Goal: Task Accomplishment & Management: Complete application form

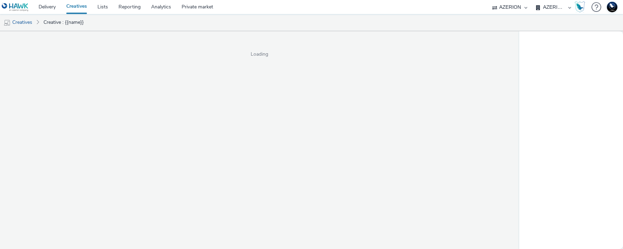
select select "ac009755-aa48-4799-8050-7a339a378eb8"
select select "79162ed7-0017-4339-93b0-3399b708648f"
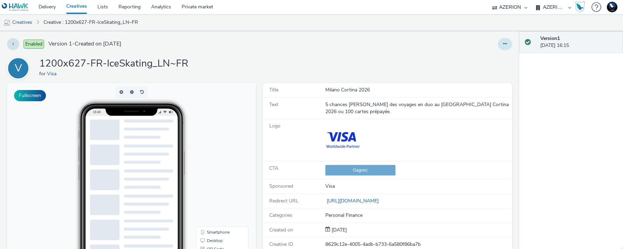
click at [503, 44] on icon at bounding box center [505, 43] width 4 height 5
click at [452, 37] on div "Enabled Version 1 - Created on 28 July 2025 V 1200x627-FR-IceSkating_LN~FR for …" at bounding box center [259, 140] width 519 height 218
drag, startPoint x: 390, startPoint y: 203, endPoint x: 267, endPoint y: 90, distance: 167.0
click at [267, 90] on div "Title Milano Cortina 2026 Text 5 chances de gagner des voyages en duo au Milano…" at bounding box center [387, 182] width 249 height 198
copy div "Title Milano Cortina 2026 Text 5 chances de gagner des voyages en duo au Milano…"
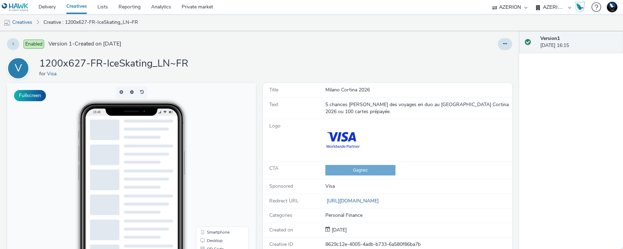
click at [336, 143] on img at bounding box center [342, 140] width 35 height 35
drag, startPoint x: 335, startPoint y: 136, endPoint x: 323, endPoint y: 135, distance: 11.7
click at [292, 139] on div "Logo" at bounding box center [387, 140] width 249 height 42
click at [334, 87] on div "Milano Cortina 2026" at bounding box center [418, 90] width 186 height 7
click at [360, 170] on div "Gagnez" at bounding box center [418, 170] width 186 height 11
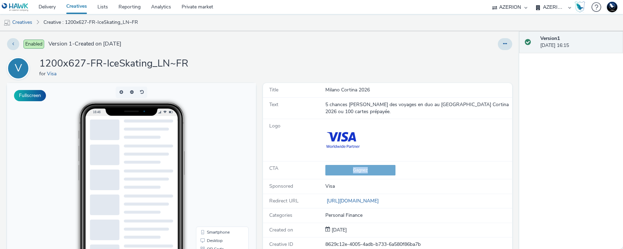
click at [360, 170] on div "Gagnez" at bounding box center [418, 170] width 186 height 11
click at [505, 43] on button at bounding box center [505, 44] width 14 height 12
click at [483, 57] on link "Edit" at bounding box center [486, 58] width 53 height 14
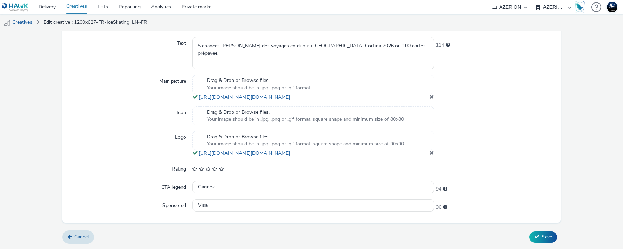
scroll to position [254, 0]
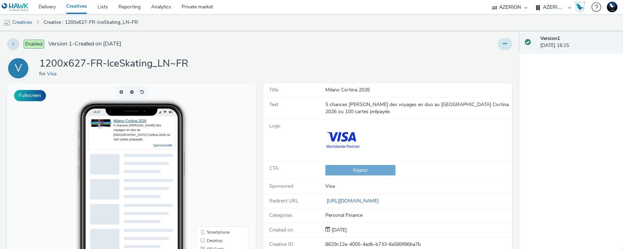
click at [503, 41] on icon at bounding box center [505, 43] width 4 height 5
click at [483, 60] on link "Edit" at bounding box center [486, 58] width 53 height 14
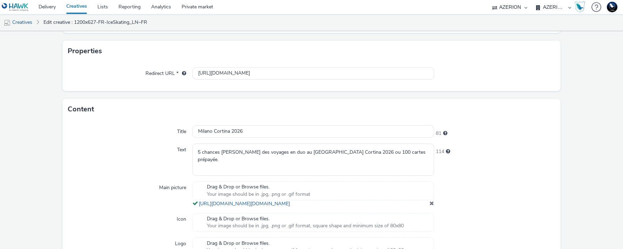
scroll to position [254, 0]
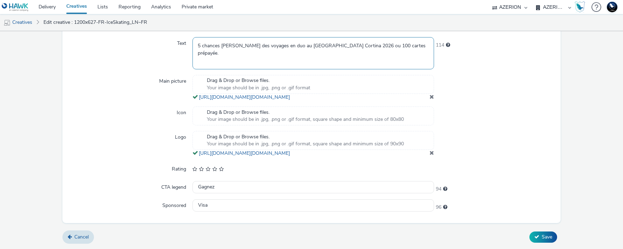
drag, startPoint x: 349, startPoint y: 49, endPoint x: 365, endPoint y: 16, distance: 36.7
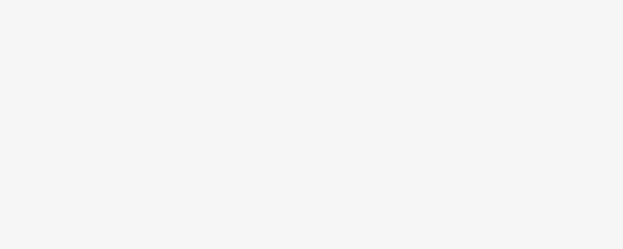
select select "2fc77e36-bb93-4aa3-9dff-dcb08e02eac6"
select select "2405a9d4-3350-4458-8d06-44f78962fa76"
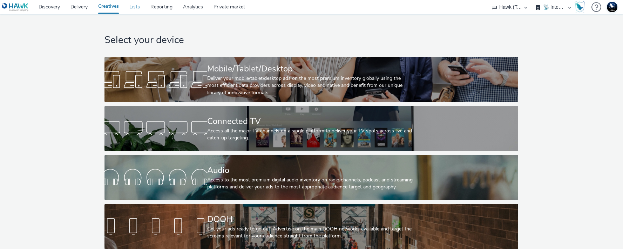
click at [133, 5] on link "Lists" at bounding box center [134, 7] width 21 height 14
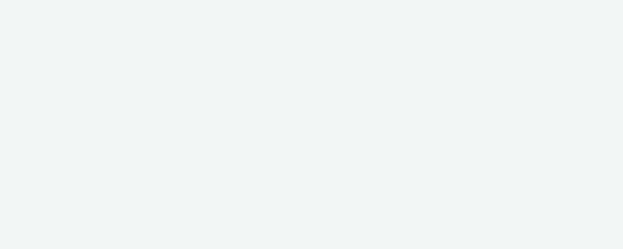
select select "2fc77e36-bb93-4aa3-9dff-dcb08e02eac6"
select select "2405a9d4-3350-4458-8d06-44f78962fa76"
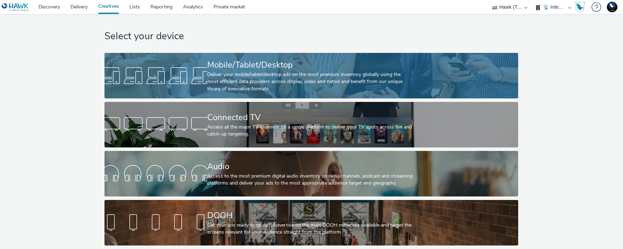
scroll to position [9, 0]
click at [197, 76] on div at bounding box center [155, 76] width 103 height 22
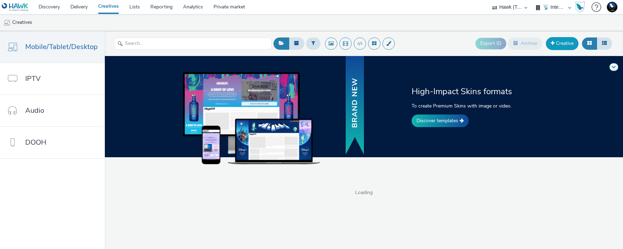
click at [565, 44] on link "Creative" at bounding box center [562, 43] width 33 height 13
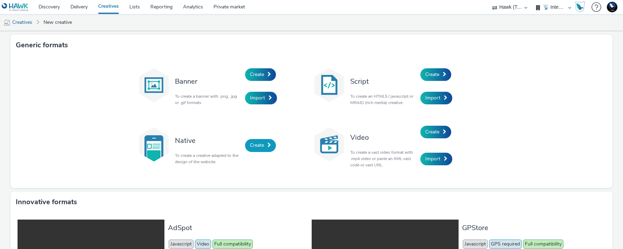
click at [246, 147] on link "Create" at bounding box center [260, 145] width 31 height 13
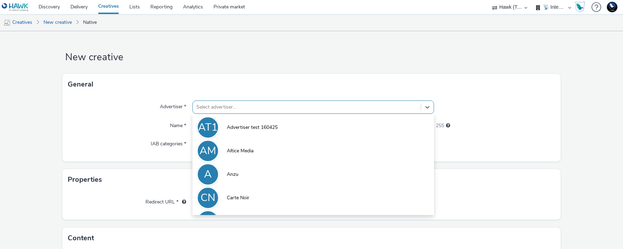
click at [232, 108] on div "Select advertiser..." at bounding box center [307, 107] width 228 height 11
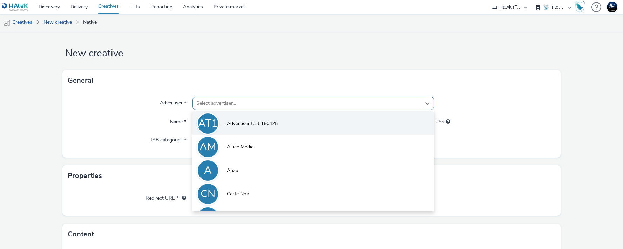
click at [242, 127] on li "AT1 Advertiser test 160425" at bounding box center [314, 123] width 242 height 23
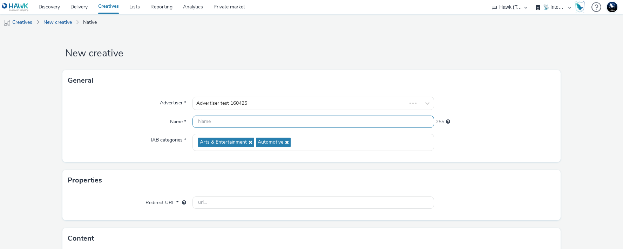
click at [241, 121] on input "text" at bounding box center [314, 122] width 242 height 12
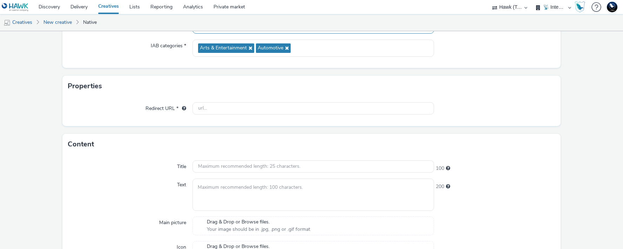
scroll to position [0, 0]
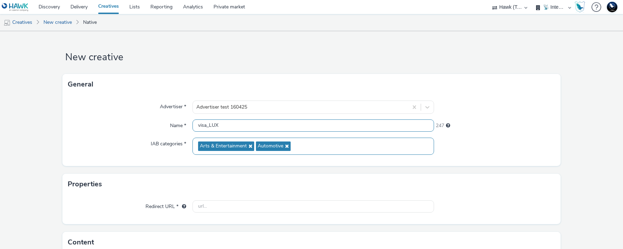
type input "visa_LUX"
click at [286, 147] on icon at bounding box center [286, 146] width 6 height 5
click at [248, 147] on icon at bounding box center [250, 146] width 6 height 5
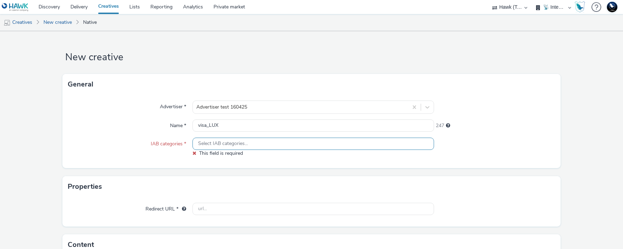
click at [249, 147] on div "Select IAB categories..." at bounding box center [314, 144] width 242 height 12
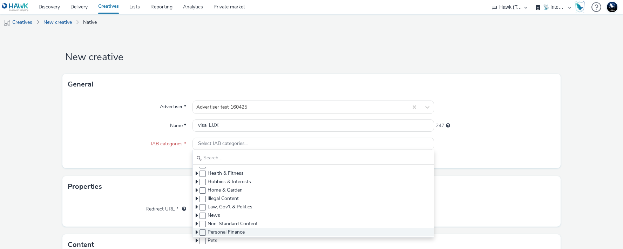
scroll to position [96, 0]
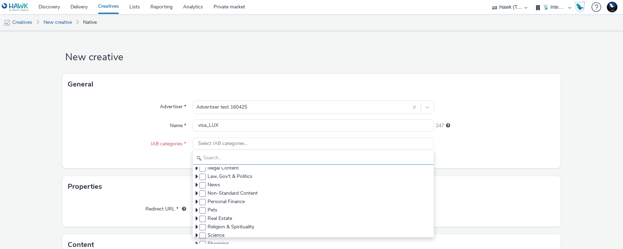
click at [237, 159] on input "text" at bounding box center [313, 159] width 241 height 12
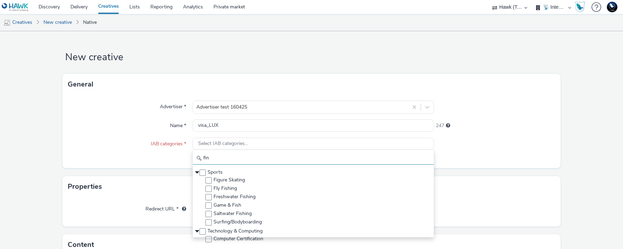
scroll to position [0, 0]
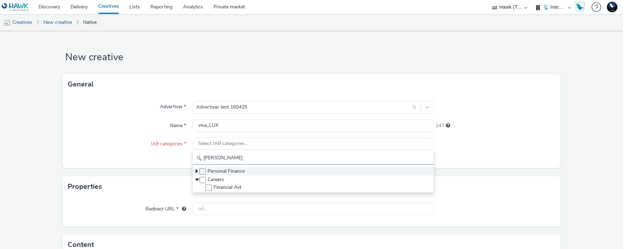
type input "finan"
click at [196, 172] on icon at bounding box center [197, 171] width 2 height 7
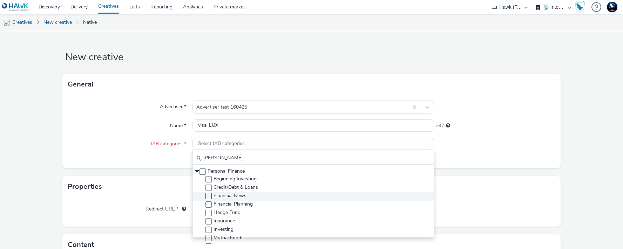
click at [210, 195] on span at bounding box center [208, 196] width 6 height 6
checkbox input "true"
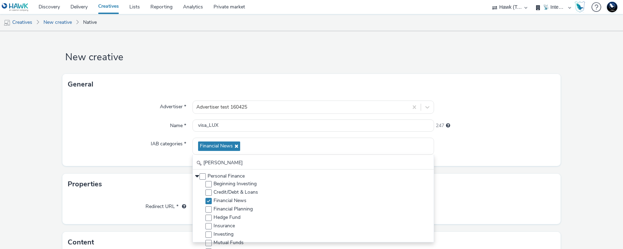
click at [494, 150] on div at bounding box center [494, 146] width 121 height 17
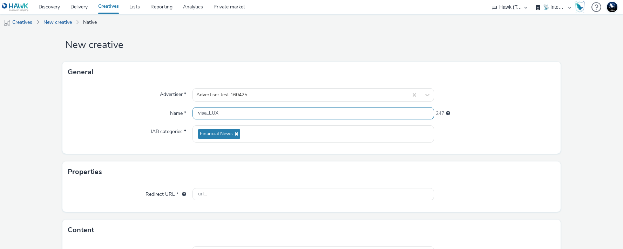
scroll to position [70, 0]
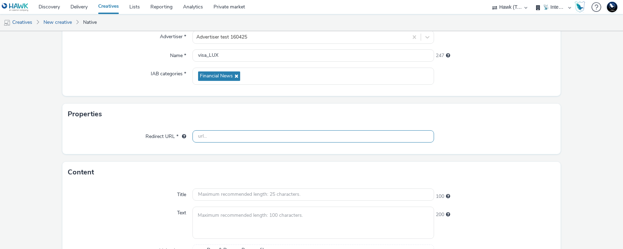
click at [230, 133] on input "text" at bounding box center [314, 136] width 242 height 12
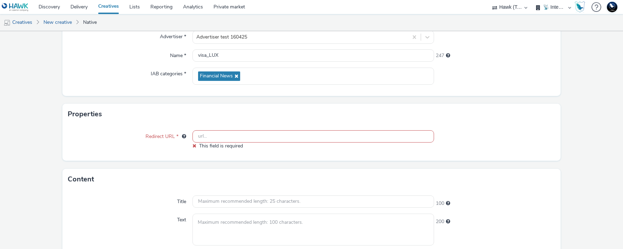
paste input "[URL][DOMAIN_NAME]"
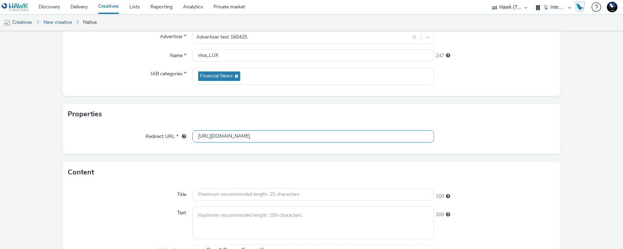
type input "[URL][DOMAIN_NAME]"
click at [265, 115] on div "Properties" at bounding box center [311, 114] width 499 height 21
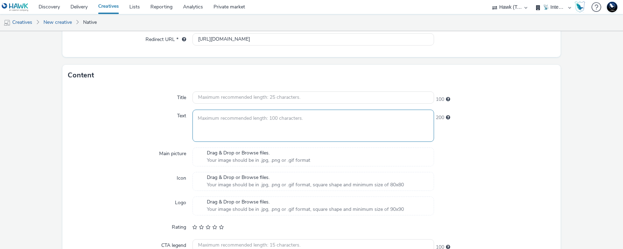
scroll to position [164, 0]
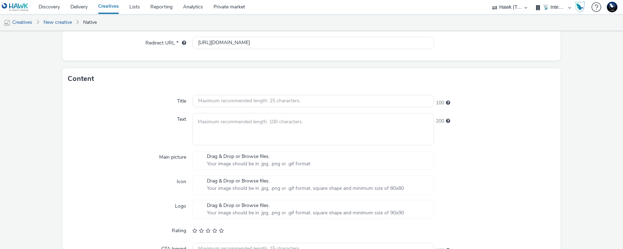
click at [248, 161] on span "Your image should be in .jpg, .png or .gif format" at bounding box center [258, 164] width 103 height 7
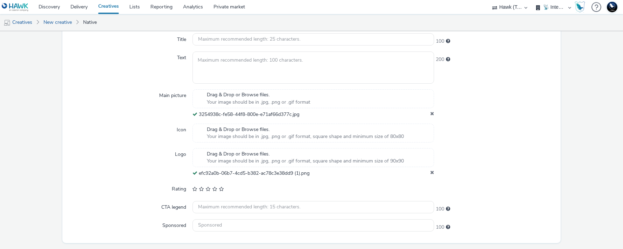
scroll to position [245, 0]
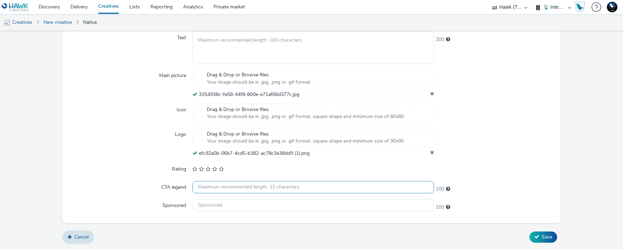
click at [267, 191] on input "text" at bounding box center [314, 187] width 242 height 12
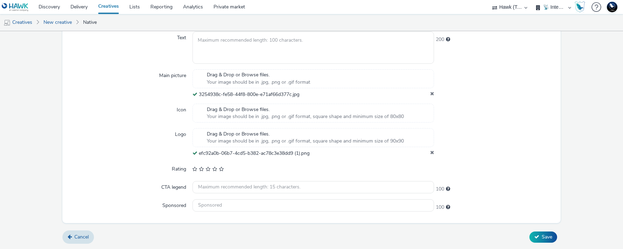
click at [507, 187] on div "100" at bounding box center [494, 188] width 121 height 10
click at [547, 232] on button "Save" at bounding box center [544, 237] width 28 height 11
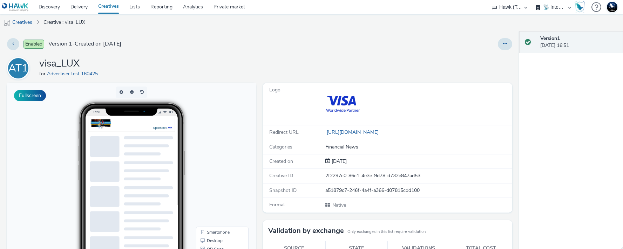
click at [454, 52] on div "Enabled Version 1 - Created on 01 September 2025 AT1 visa_LUX for Advertiser te…" at bounding box center [259, 140] width 519 height 218
click at [503, 44] on icon at bounding box center [505, 43] width 4 height 5
click at [312, 63] on div "AT1 visa_LUX for Advertiser test 160425" at bounding box center [259, 68] width 505 height 22
click at [142, 10] on link "Lists" at bounding box center [134, 7] width 21 height 14
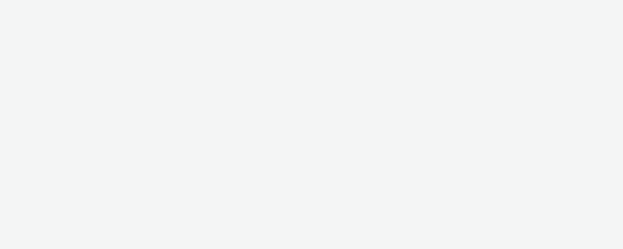
select select "2fc77e36-bb93-4aa3-9dff-dcb08e02eac6"
select select "2405a9d4-3350-4458-8d06-44f78962fa76"
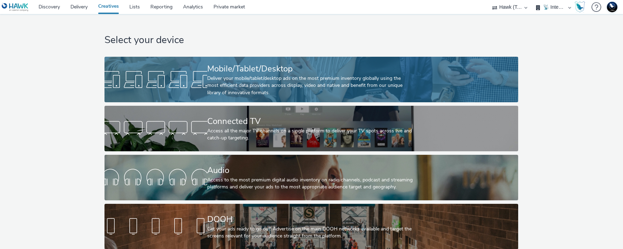
click at [287, 82] on div "Deliver your mobile/tablet/desktop ads on the most premium inventory globally u…" at bounding box center [309, 85] width 205 height 21
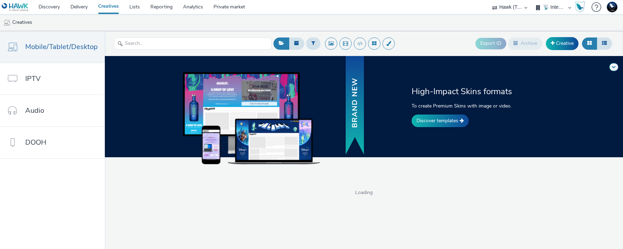
click at [517, 7] on select "75 Media A8 Media Group ABI Media Abkom AB Abovo Ace & Tate Ad-on Media Nordic …" at bounding box center [510, 7] width 42 height 14
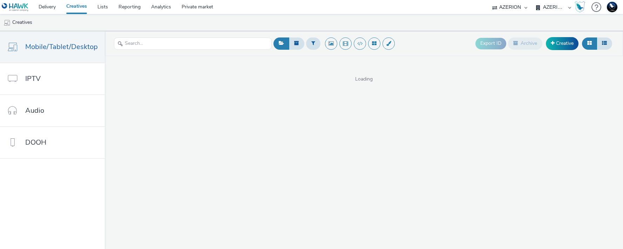
select select "ac009755-aa48-4799-8050-7a339a378eb8"
select select "79162ed7-0017-4339-93b0-3399b708648f"
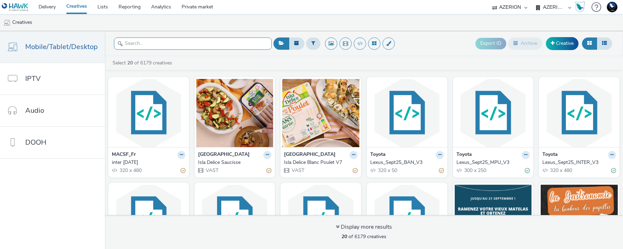
click at [218, 39] on input "text" at bounding box center [193, 44] width 158 height 12
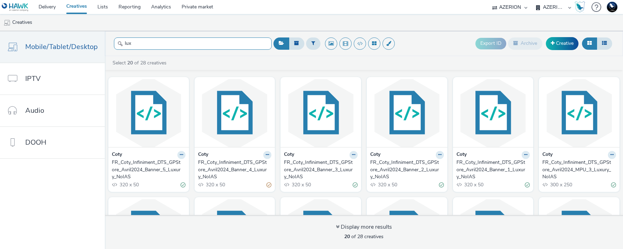
type input "lux"
click at [516, 2] on select "75 Media A8 Media Group ABI Media Abkom AB Abovo Ace & Tate Ad-on Media Nordic …" at bounding box center [510, 7] width 42 height 14
select select "2fc77e36-bb93-4aa3-9dff-dcb08e02eac6"
click at [489, 0] on select "75 Media A8 Media Group ABI Media Abkom AB Abovo Ace & Tate Ad-on Media Nordic …" at bounding box center [510, 7] width 42 height 14
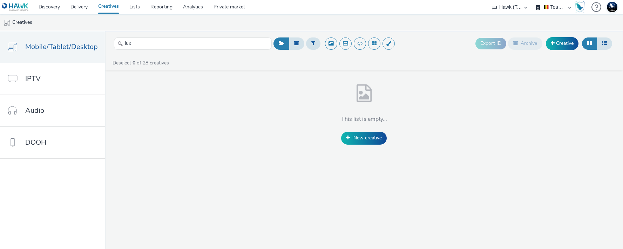
select select "76ad01cf-8fce-4ca5-967e-cfcb7530c48b"
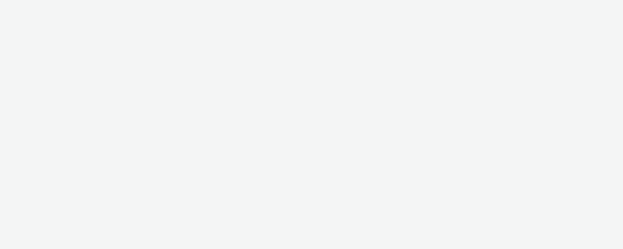
select select "2fc77e36-bb93-4aa3-9dff-dcb08e02eac6"
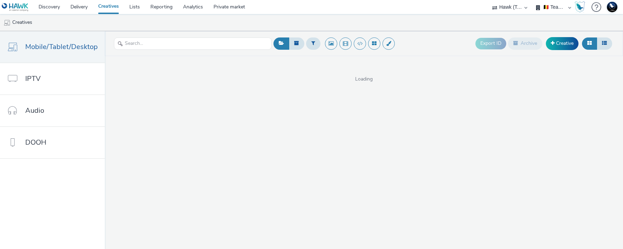
click at [554, 6] on select "🇧🇪 Team BE 🇩🇪 Team DE 🇫🇷 Team FR 🇬🇧 Team UK 🌍 Demonstration 📡 Integration tests…" at bounding box center [554, 7] width 42 height 14
select select "2405a9d4-3350-4458-8d06-44f78962fa76"
click at [533, 0] on select "🇧🇪 Team BE 🇩🇪 Team DE 🇫🇷 Team FR 🇬🇧 Team UK 🌍 Demonstration 📡 Integration tests…" at bounding box center [554, 7] width 42 height 14
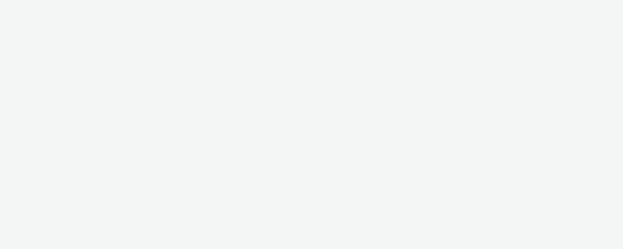
select select "2fc77e36-bb93-4aa3-9dff-dcb08e02eac6"
select select "2405a9d4-3350-4458-8d06-44f78962fa76"
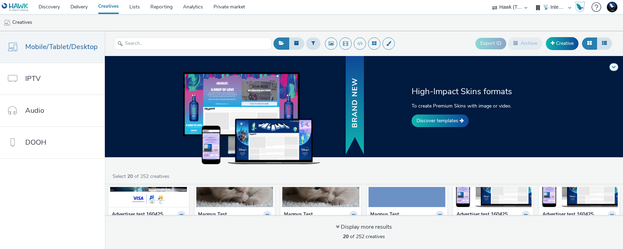
scroll to position [54, 0]
click at [160, 206] on img at bounding box center [148, 173] width 77 height 68
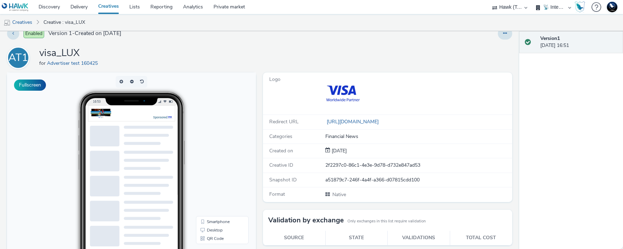
scroll to position [12, 0]
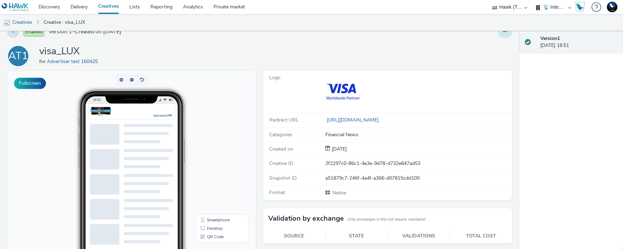
click at [502, 36] on button at bounding box center [505, 32] width 14 height 12
drag, startPoint x: 502, startPoint y: 42, endPoint x: 481, endPoint y: 46, distance: 21.5
click at [501, 42] on link "Edit" at bounding box center [486, 46] width 53 height 14
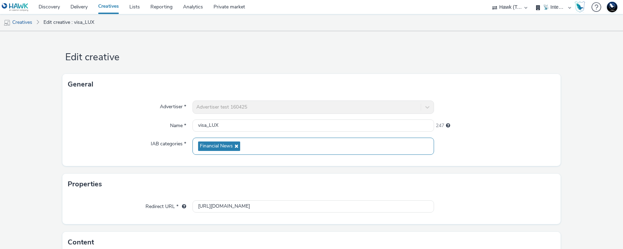
click at [251, 148] on div "Financial News" at bounding box center [314, 146] width 242 height 17
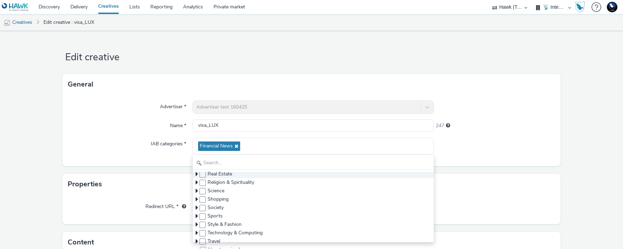
scroll to position [150, 0]
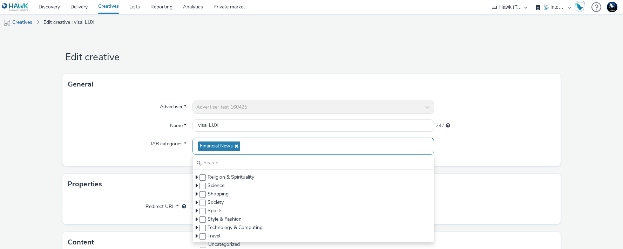
click at [237, 148] on span "Financial News" at bounding box center [219, 146] width 42 height 9
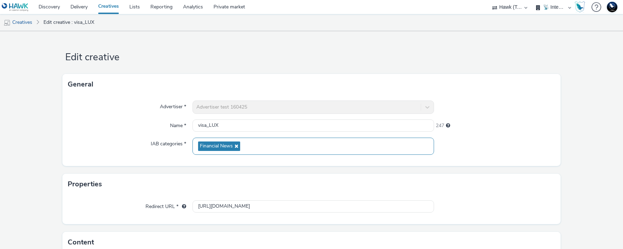
click at [237, 147] on icon at bounding box center [236, 146] width 6 height 5
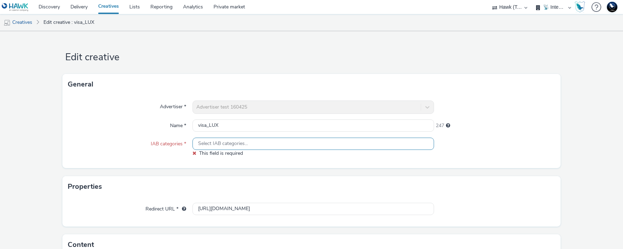
click at [235, 147] on div "Select IAB categories..." at bounding box center [314, 144] width 242 height 12
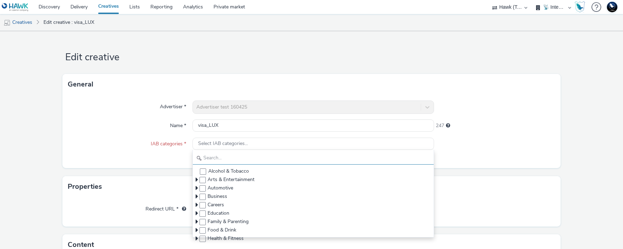
click at [231, 161] on input "text" at bounding box center [313, 159] width 241 height 12
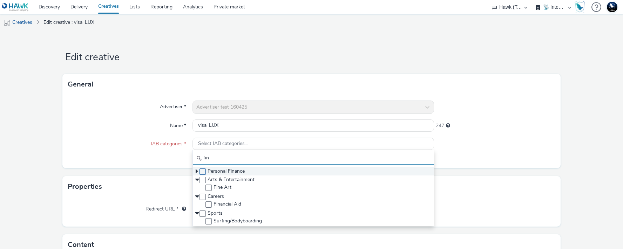
type input "fin"
click at [202, 170] on span at bounding box center [203, 172] width 6 height 6
checkbox input "true"
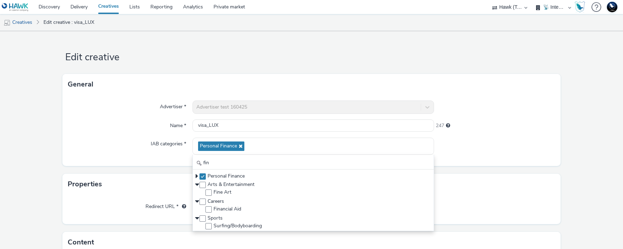
click at [106, 161] on div "Advertiser * Advertiser test 160425 Name * visa_LUX 247 IAB categories * Person…" at bounding box center [311, 130] width 499 height 71
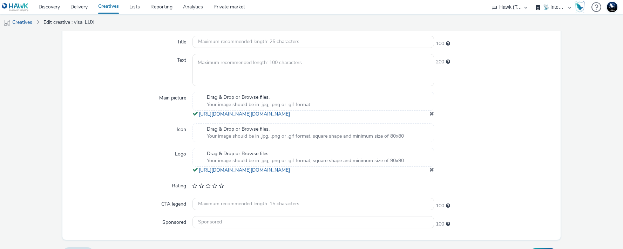
scroll to position [254, 0]
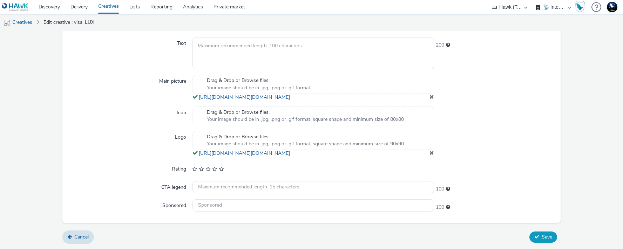
click at [530, 232] on button "Save" at bounding box center [544, 237] width 28 height 11
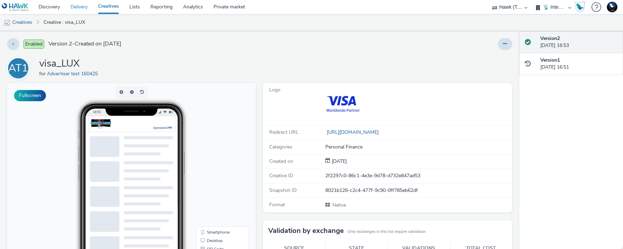
click at [74, 11] on link "Delivery" at bounding box center [79, 7] width 28 height 14
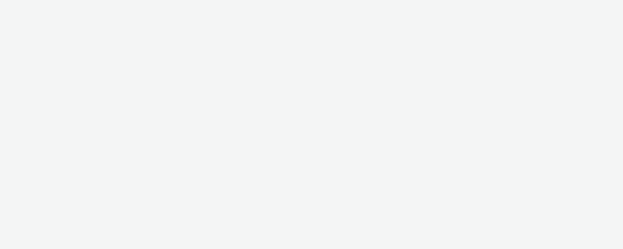
select select "2fc77e36-bb93-4aa3-9dff-dcb08e02eac6"
select select "2405a9d4-3350-4458-8d06-44f78962fa76"
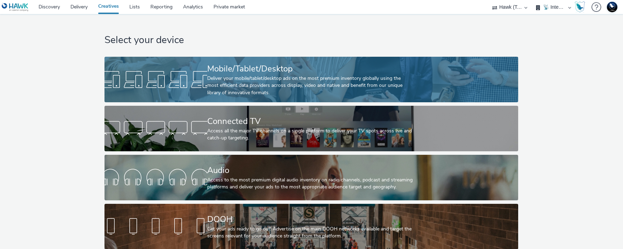
click at [211, 86] on div "Deliver your mobile/tablet/desktop ads on the most premium inventory globally u…" at bounding box center [309, 85] width 205 height 21
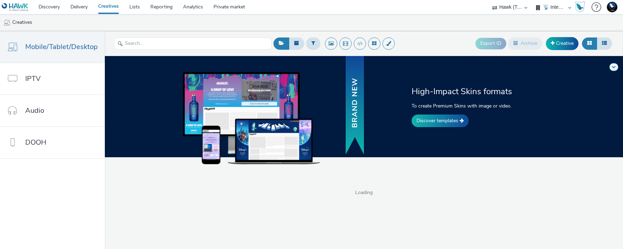
click at [171, 51] on div at bounding box center [193, 43] width 158 height 17
click at [171, 47] on input "text" at bounding box center [193, 44] width 158 height 12
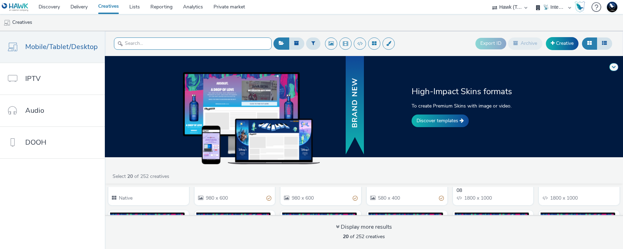
scroll to position [88, 0]
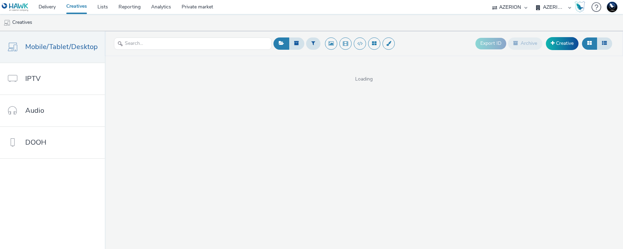
select select "ac009755-aa48-4799-8050-7a339a378eb8"
select select "79162ed7-0017-4339-93b0-3399b708648f"
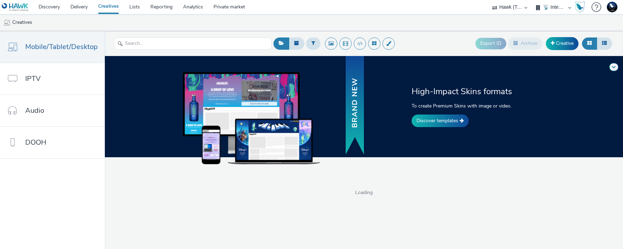
select select "2fc77e36-bb93-4aa3-9dff-dcb08e02eac6"
select select "2405a9d4-3350-4458-8d06-44f78962fa76"
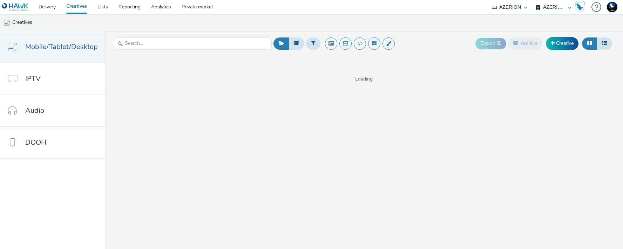
select select "ac009755-aa48-4799-8050-7a339a378eb8"
select select "79162ed7-0017-4339-93b0-3399b708648f"
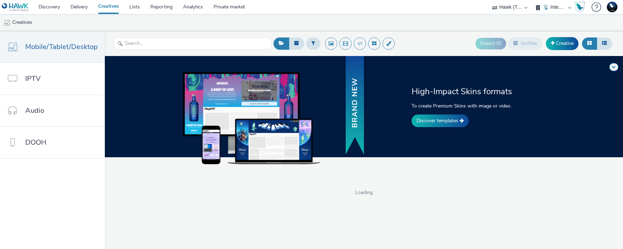
select select "2fc77e36-bb93-4aa3-9dff-dcb08e02eac6"
select select "2405a9d4-3350-4458-8d06-44f78962fa76"
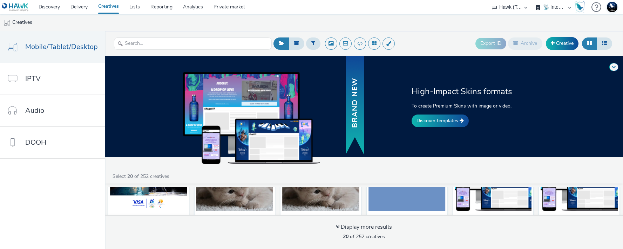
scroll to position [63, 0]
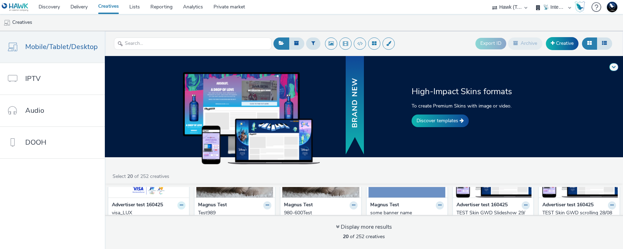
click at [182, 207] on button at bounding box center [181, 206] width 8 height 8
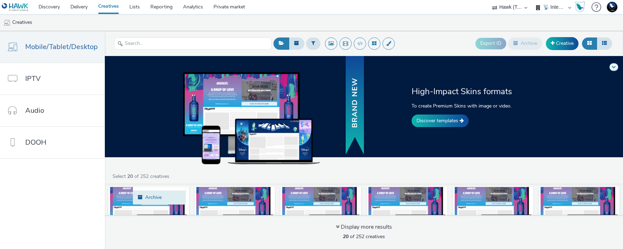
scroll to position [126, 0]
click at [173, 201] on link "Archive" at bounding box center [159, 197] width 53 height 14
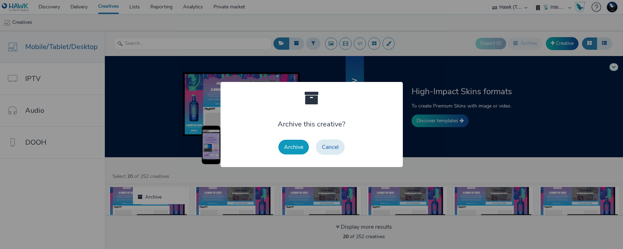
click at [298, 153] on button "Archive" at bounding box center [293, 147] width 31 height 15
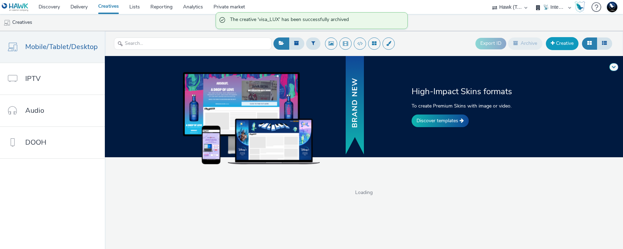
click at [571, 45] on link "Creative" at bounding box center [562, 43] width 33 height 13
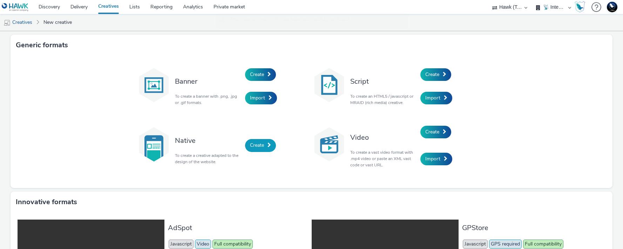
click at [254, 144] on span "Create" at bounding box center [257, 145] width 14 height 7
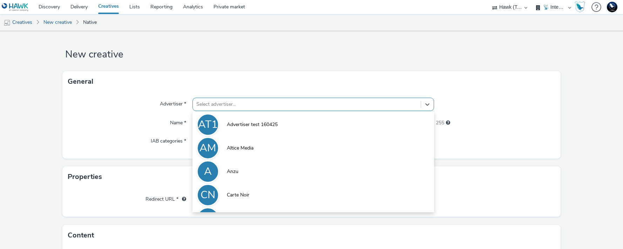
click at [262, 107] on div at bounding box center [306, 104] width 221 height 8
type input "int"
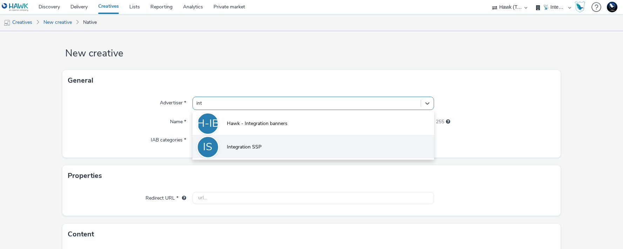
click at [265, 141] on li "IS Integration SSP" at bounding box center [314, 146] width 242 height 23
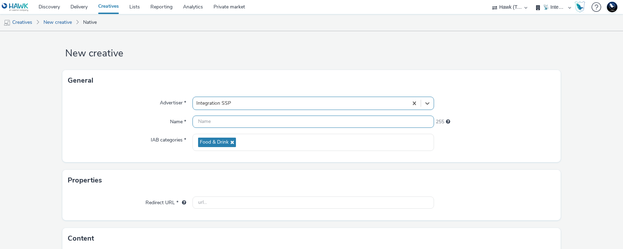
click at [258, 124] on input "text" at bounding box center [314, 122] width 242 height 12
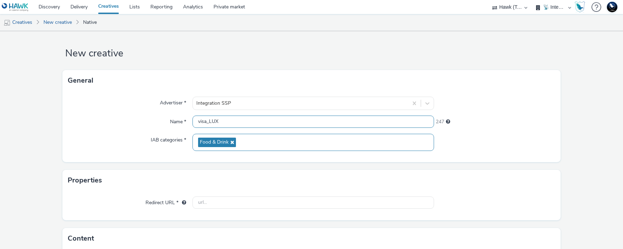
type input "visa_LUX"
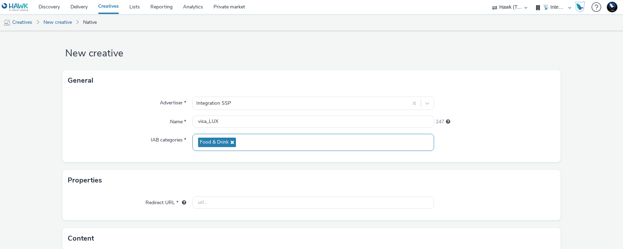
click at [230, 144] on icon at bounding box center [232, 142] width 6 height 5
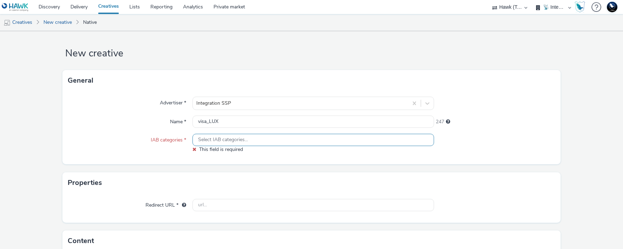
click at [227, 141] on span "Select IAB categories..." at bounding box center [223, 140] width 50 height 6
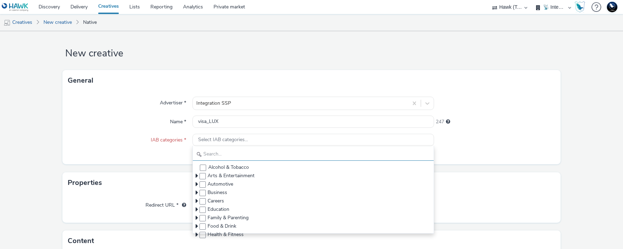
drag, startPoint x: 222, startPoint y: 157, endPoint x: 222, endPoint y: 153, distance: 4.2
click at [222, 157] on input "text" at bounding box center [313, 155] width 241 height 12
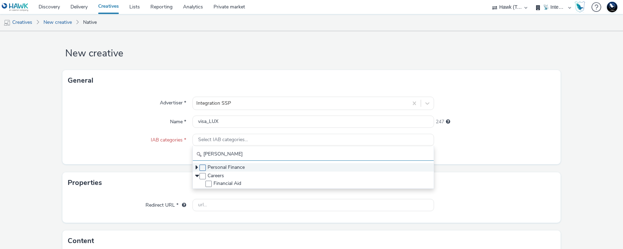
type input "[PERSON_NAME]"
click at [201, 167] on span at bounding box center [203, 168] width 6 height 6
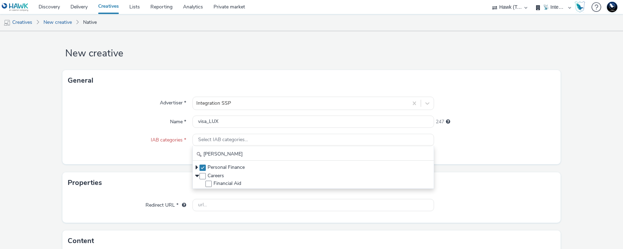
checkbox input "true"
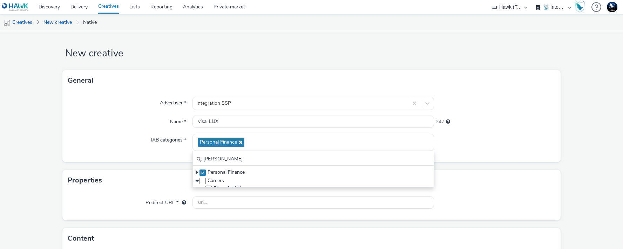
click at [165, 150] on div "IAB categories *" at bounding box center [130, 142] width 124 height 17
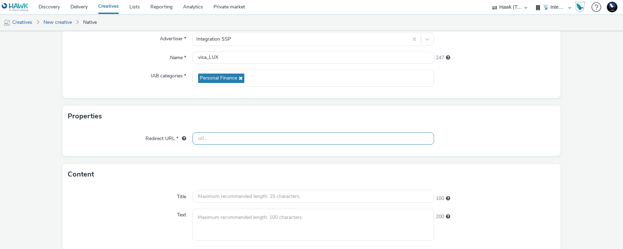
scroll to position [68, 0]
click at [203, 136] on input "text" at bounding box center [314, 138] width 242 height 12
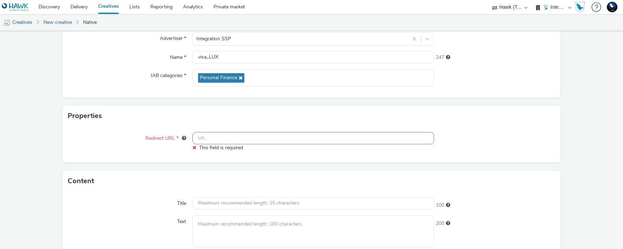
click at [219, 140] on input "text" at bounding box center [314, 138] width 242 height 12
paste input "[URL][DOMAIN_NAME]"
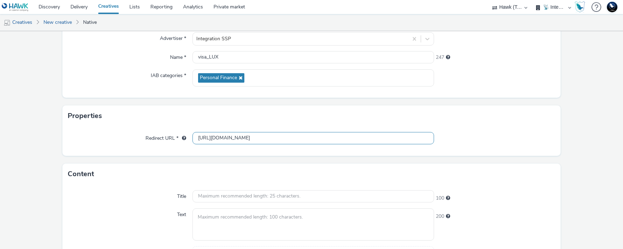
type input "[URL][DOMAIN_NAME]"
click at [169, 164] on div "Content" at bounding box center [311, 174] width 499 height 21
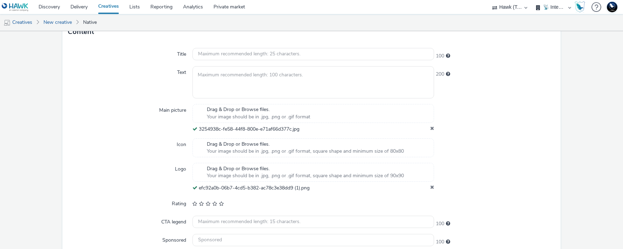
scroll to position [174, 0]
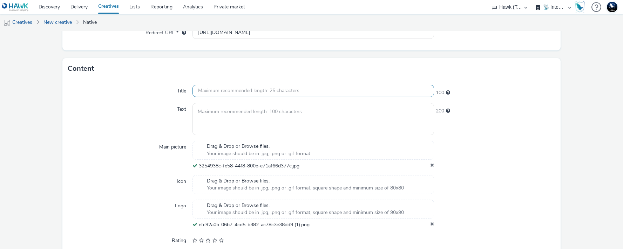
click at [240, 92] on input "text" at bounding box center [314, 91] width 242 height 12
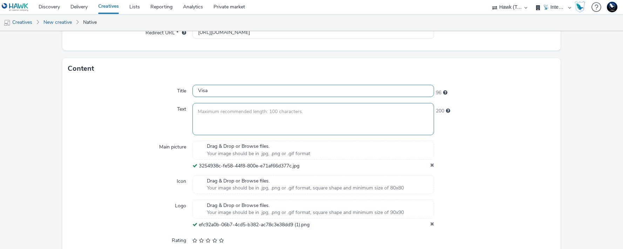
type input "Visa"
click at [256, 103] on textarea at bounding box center [314, 119] width 242 height 32
paste textarea "Visa"
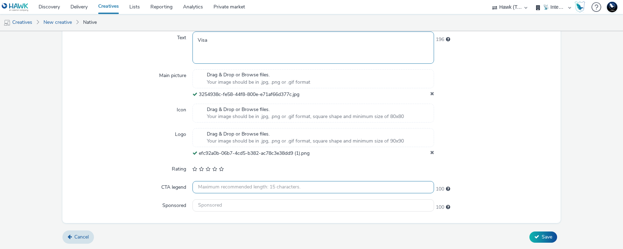
type textarea "Visa"
click at [233, 190] on input "text" at bounding box center [314, 187] width 242 height 12
paste input "Visa"
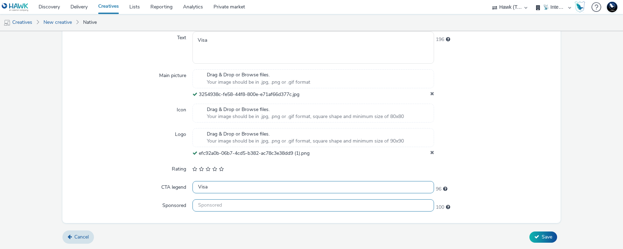
type input "Visa"
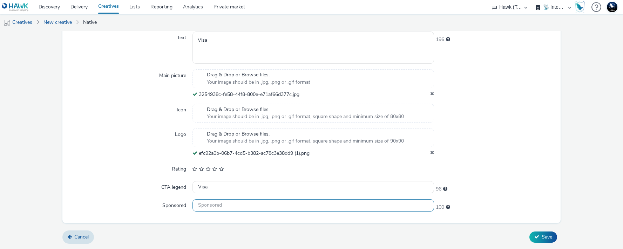
click at [382, 206] on input "text" at bounding box center [314, 206] width 242 height 12
paste input "Visa"
type input "Visa"
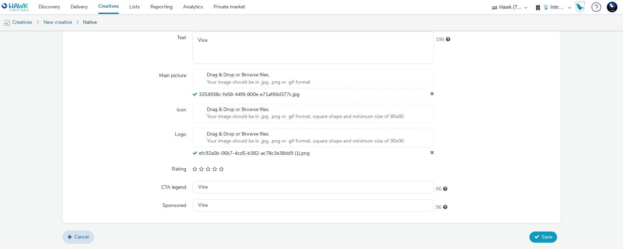
click at [543, 236] on span "Save" at bounding box center [547, 237] width 11 height 7
